Goal: Transaction & Acquisition: Purchase product/service

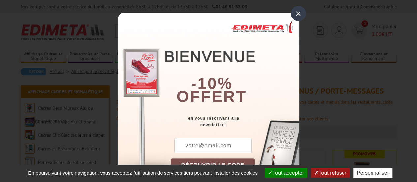
click at [296, 12] on div "×" at bounding box center [298, 13] width 15 height 15
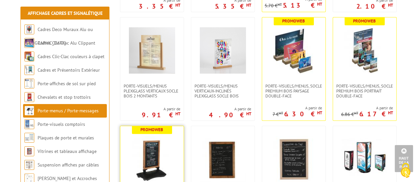
scroll to position [890, 0]
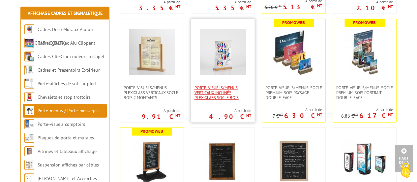
click at [218, 92] on span "Porte-Visuels/Menus verticaux-inclinés plexiglass socle bois" at bounding box center [222, 92] width 57 height 15
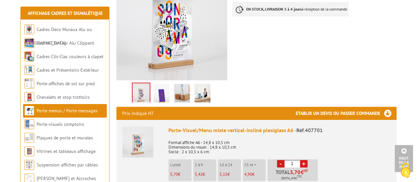
scroll to position [132, 0]
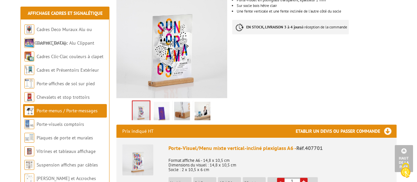
click at [164, 103] on img at bounding box center [162, 112] width 16 height 20
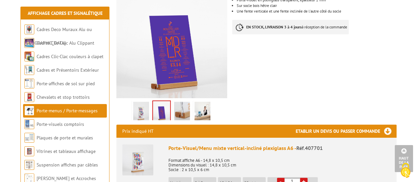
click at [143, 105] on img at bounding box center [141, 112] width 16 height 20
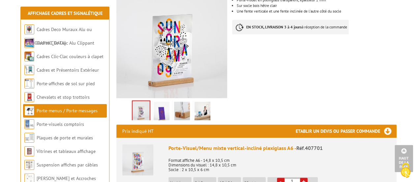
click at [179, 107] on img at bounding box center [182, 112] width 16 height 20
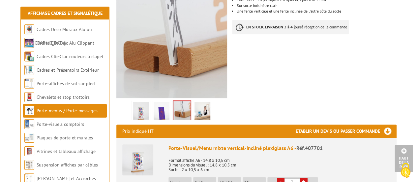
click at [201, 103] on img at bounding box center [202, 112] width 16 height 20
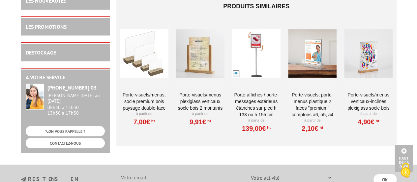
scroll to position [593, 0]
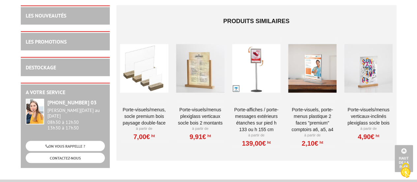
click at [141, 63] on div at bounding box center [144, 68] width 48 height 66
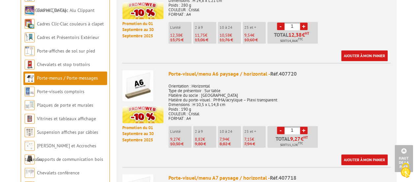
scroll to position [395, 0]
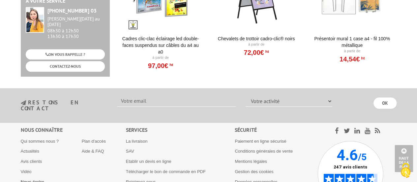
scroll to position [1334, 0]
